Goal: Information Seeking & Learning: Find specific fact

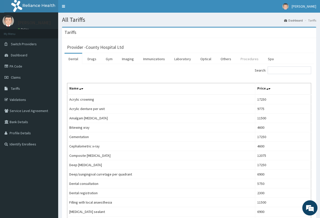
click at [247, 60] on link "Procedures" at bounding box center [250, 59] width 26 height 11
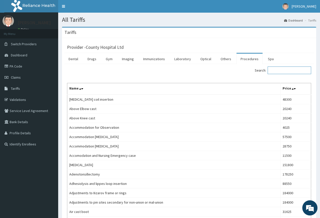
click at [275, 69] on input "Search:" at bounding box center [290, 71] width 44 height 8
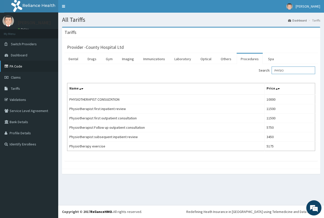
type input "PHYSIO"
click at [15, 67] on link "PA Code" at bounding box center [29, 66] width 58 height 11
